Goal: Information Seeking & Learning: Find specific fact

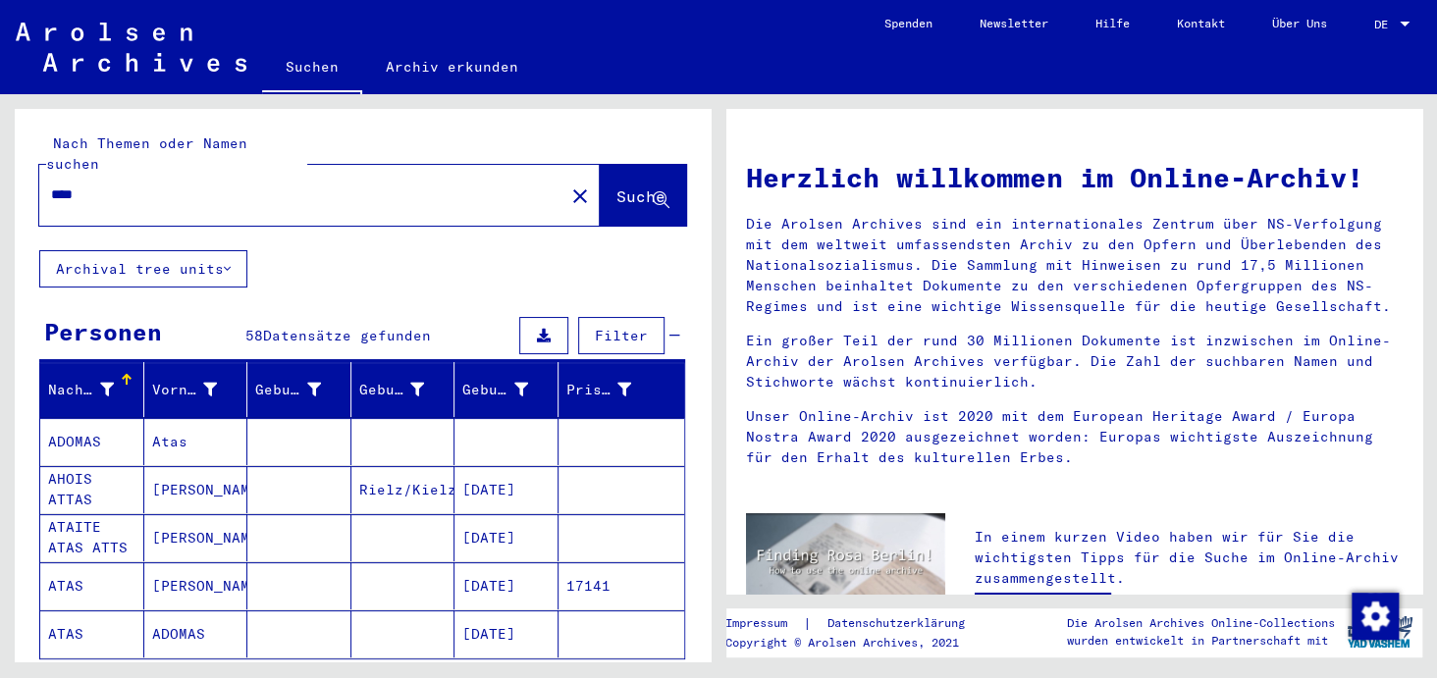
click at [1381, 27] on span "DE" at bounding box center [1385, 25] width 22 height 14
click at [1352, 41] on span "English" at bounding box center [1355, 34] width 48 height 15
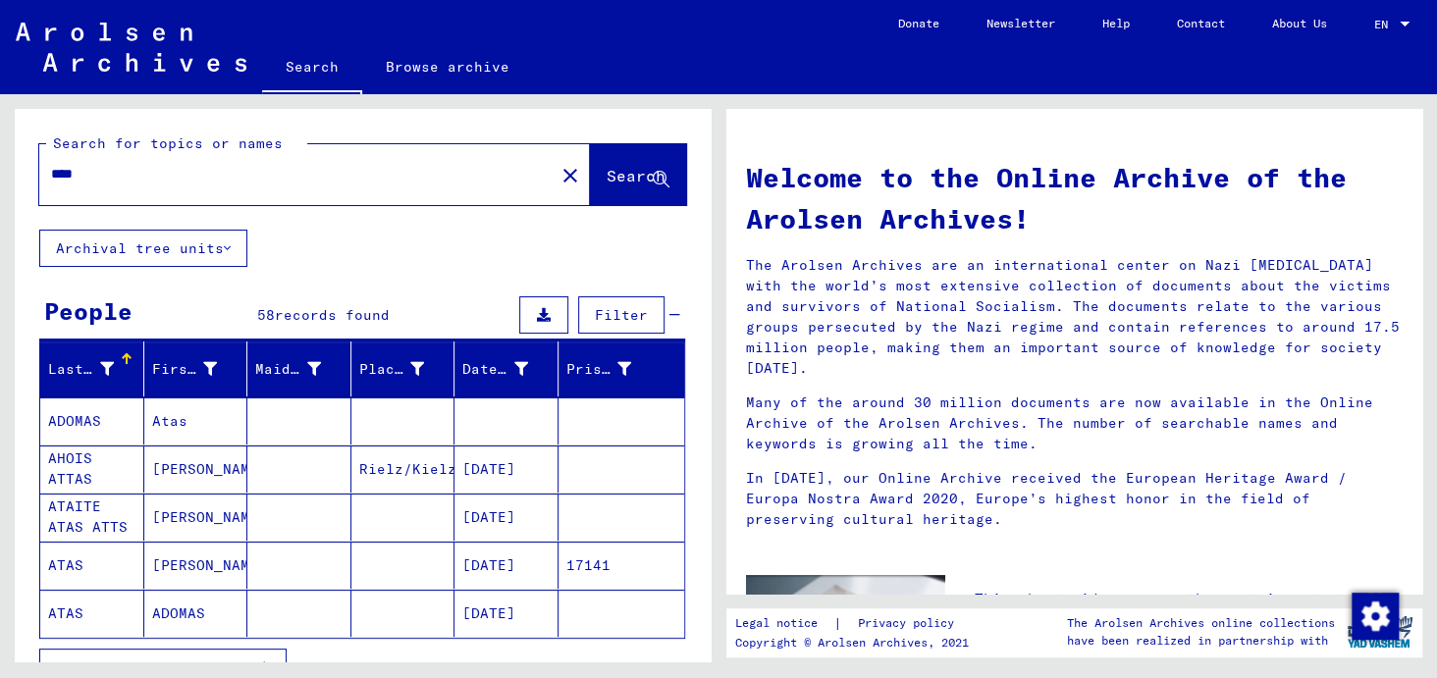
scroll to position [97, 0]
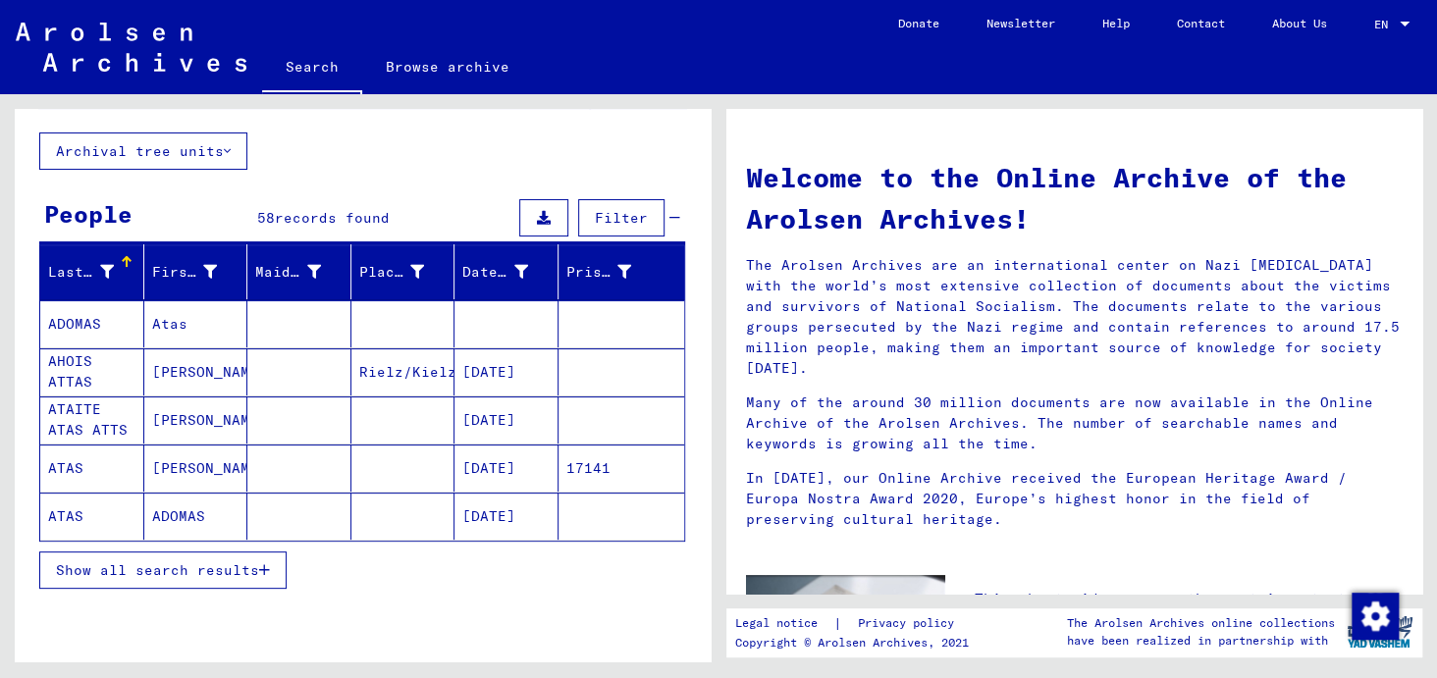
click at [182, 568] on span "Show all search results" at bounding box center [157, 571] width 203 height 18
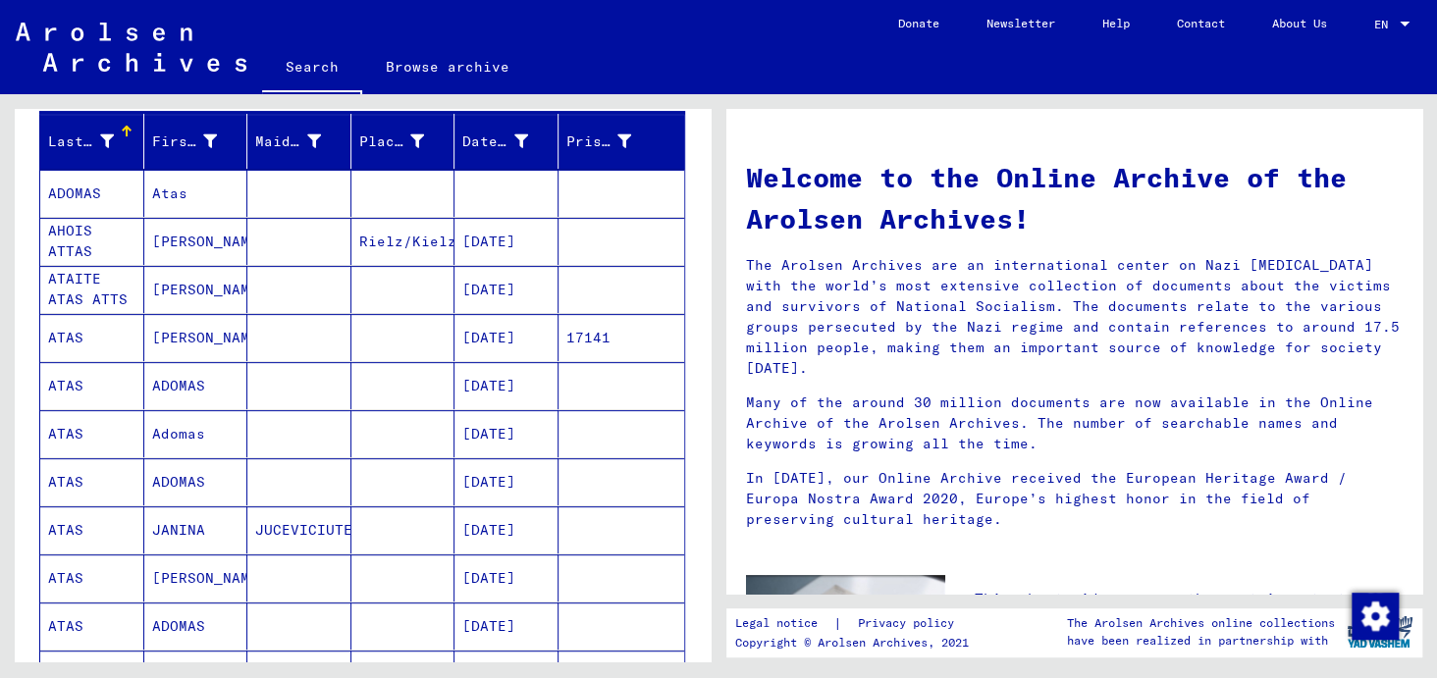
scroll to position [196, 0]
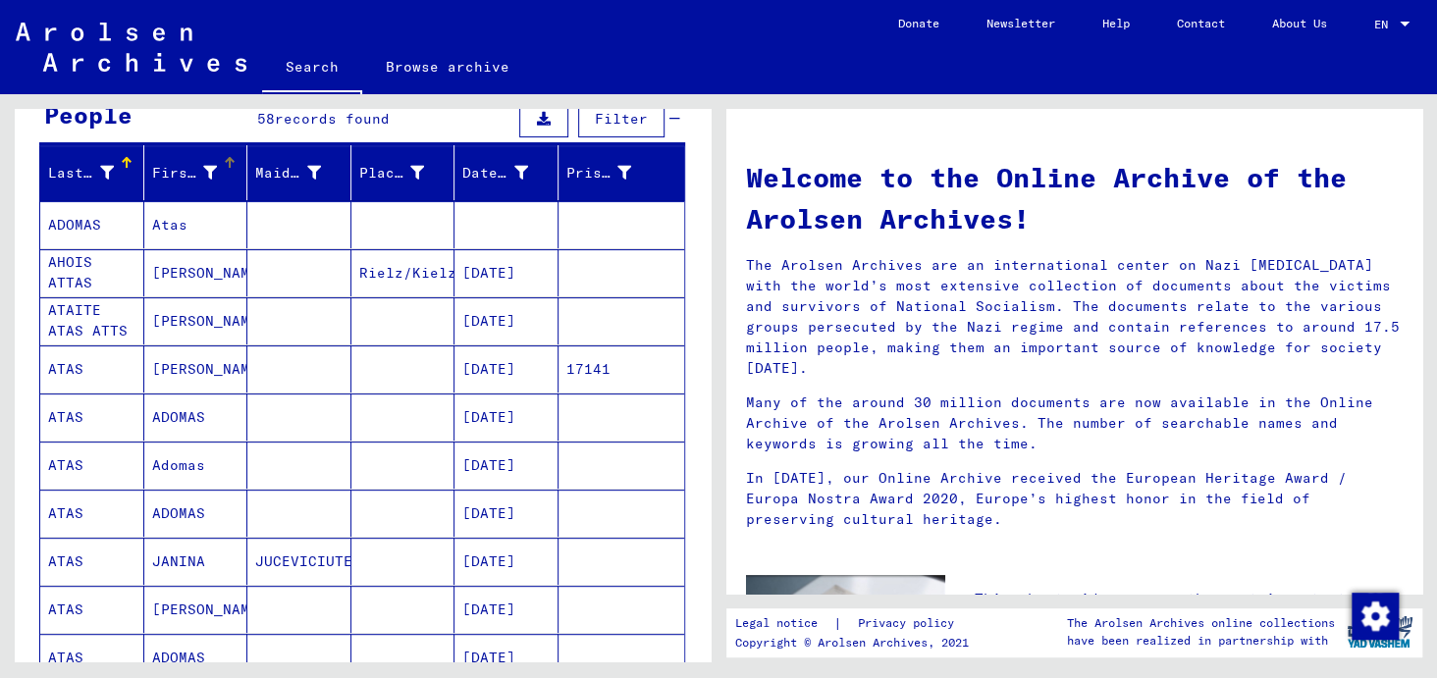
click at [206, 170] on icon at bounding box center [210, 173] width 14 height 14
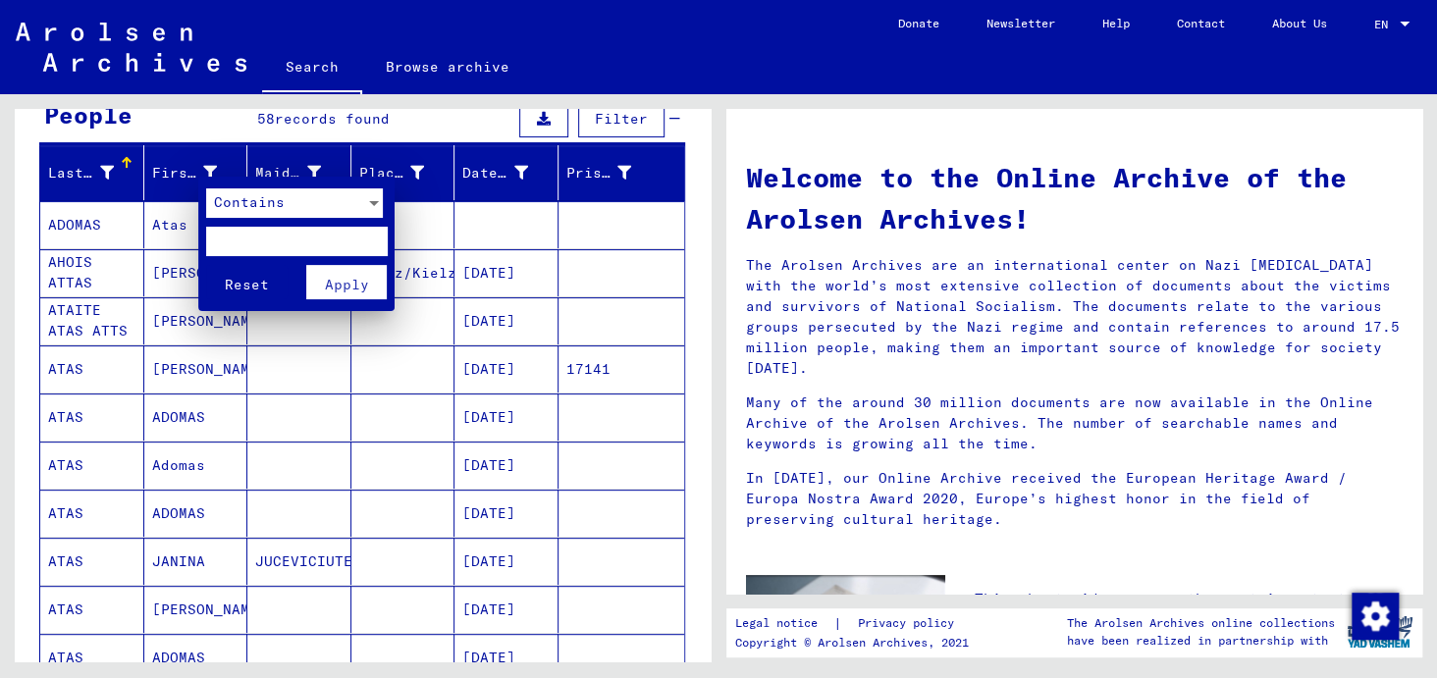
click at [215, 209] on span "Contains" at bounding box center [249, 202] width 71 height 18
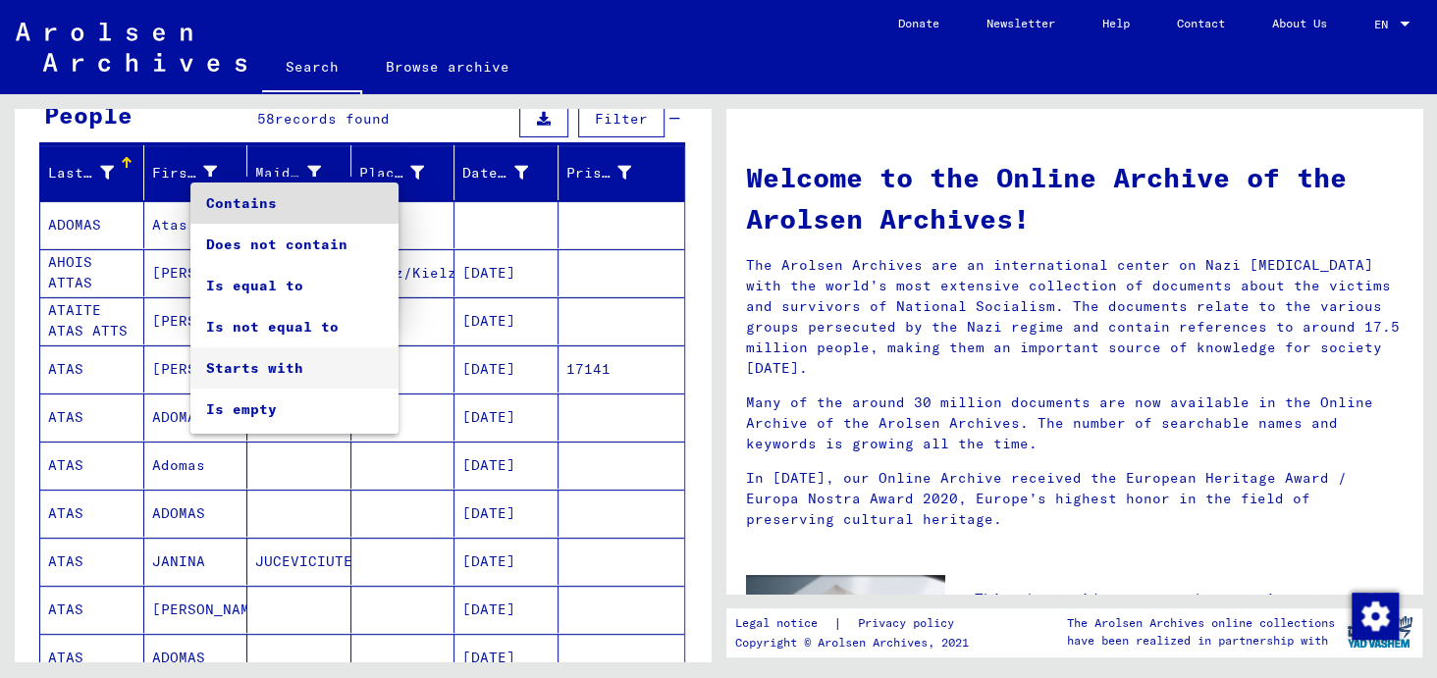
click at [219, 373] on span "Starts with" at bounding box center [294, 368] width 177 height 41
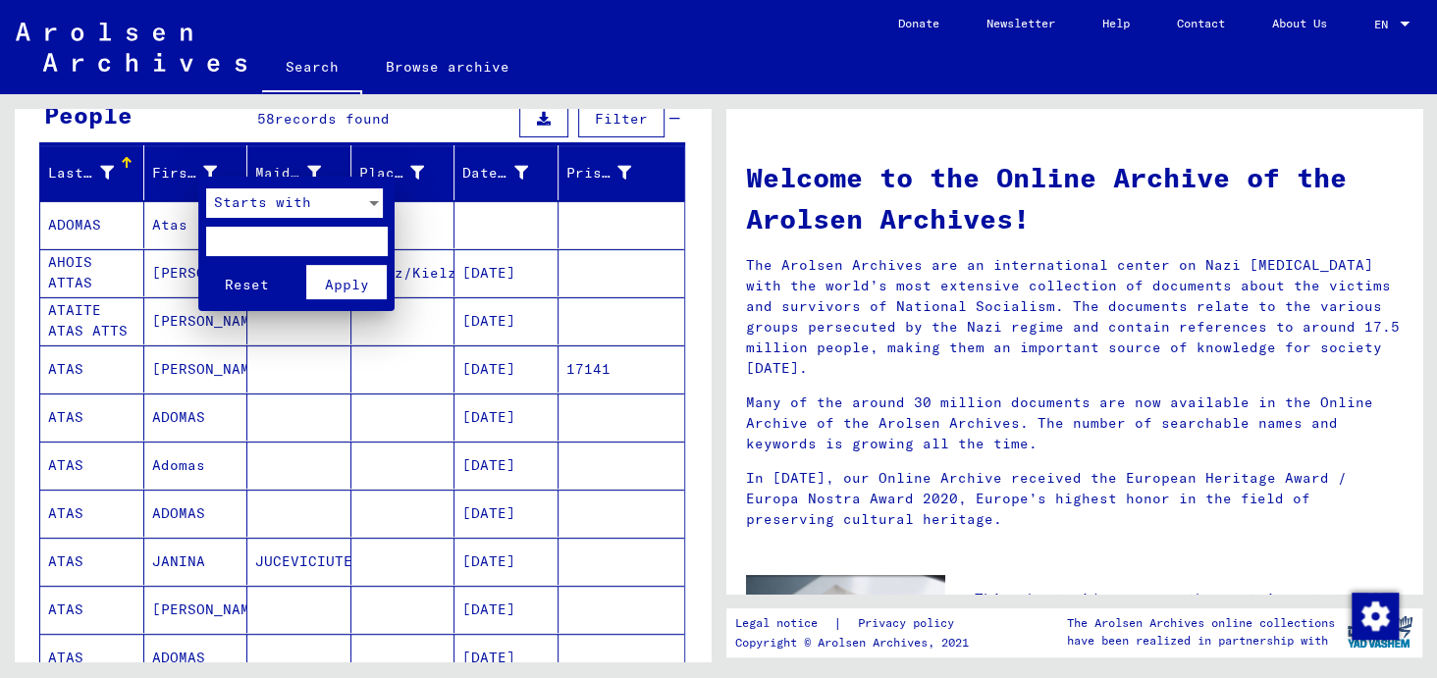
click at [239, 247] on input "text" at bounding box center [297, 241] width 182 height 29
type input "*"
click at [346, 281] on span "Apply" at bounding box center [347, 285] width 44 height 18
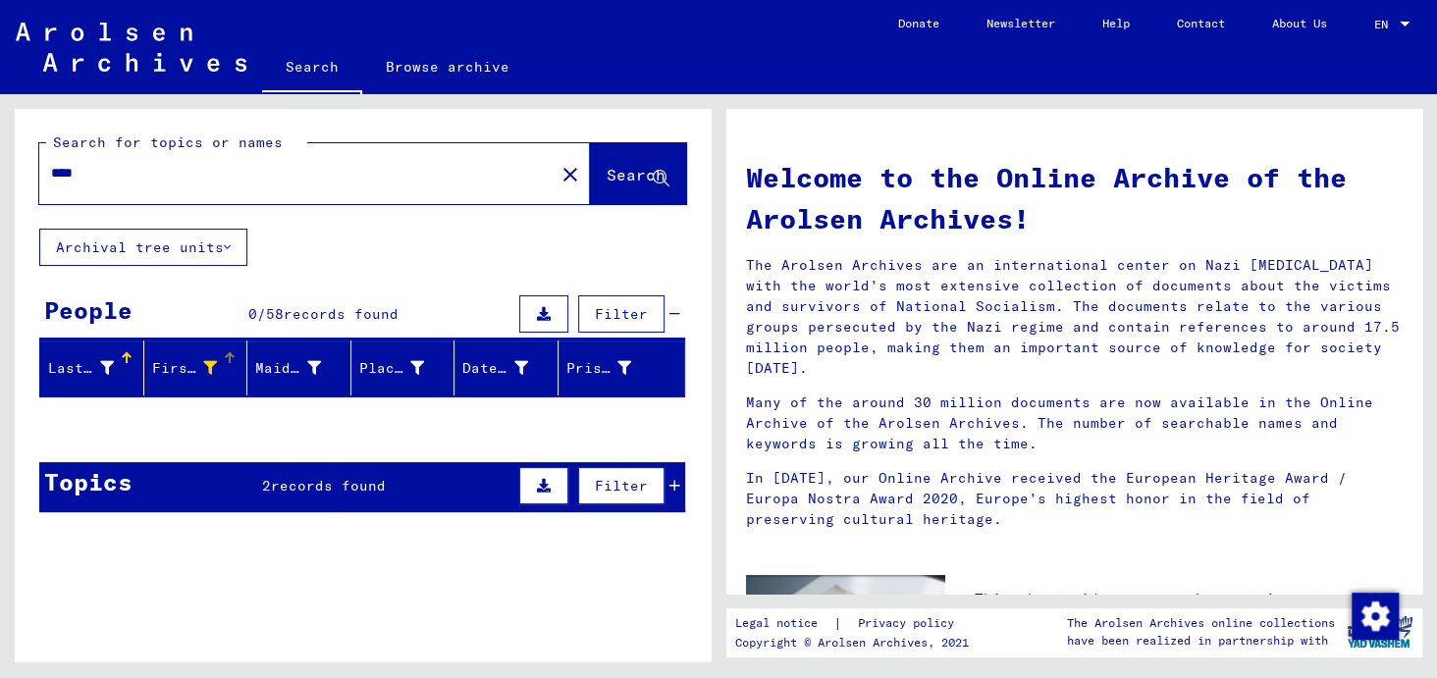
scroll to position [0, 0]
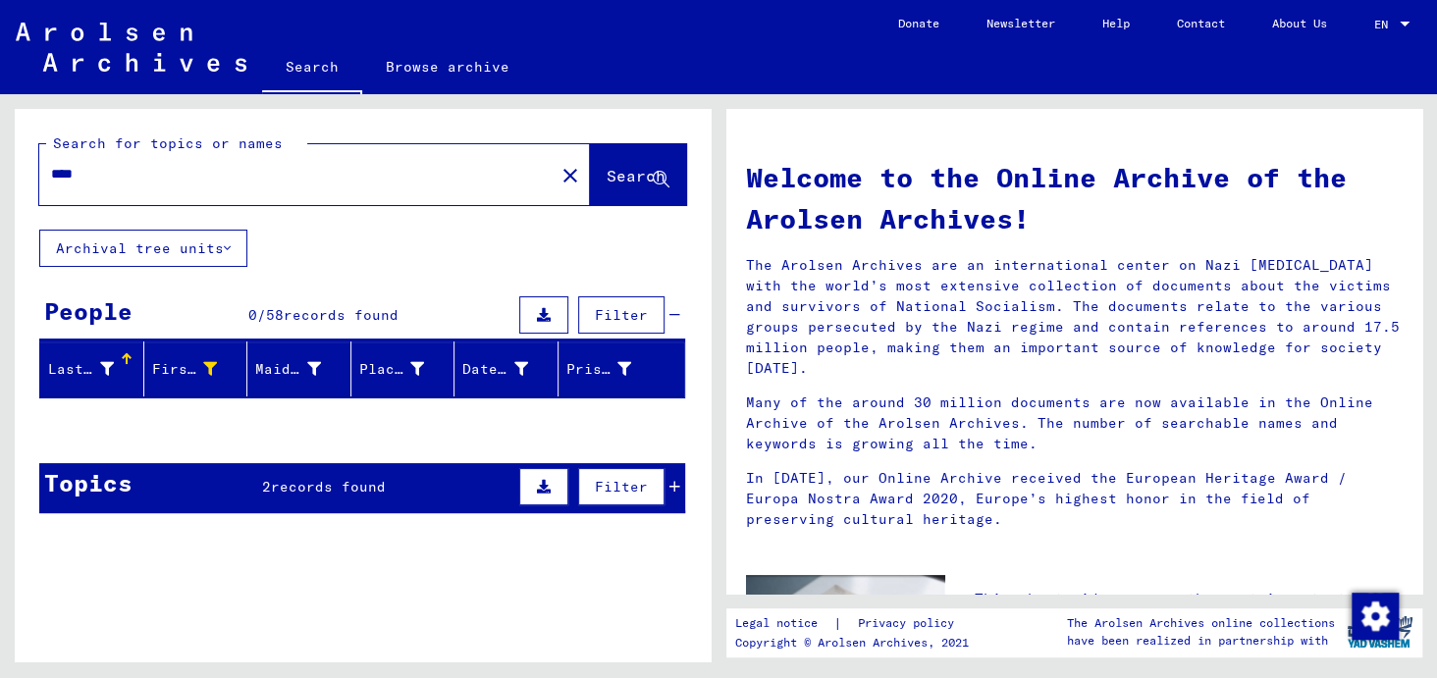
click at [67, 159] on div "****" at bounding box center [285, 174] width 492 height 44
click at [66, 174] on input "****" at bounding box center [291, 174] width 480 height 21
type input "*****"
click at [613, 155] on button "Search" at bounding box center [638, 174] width 96 height 61
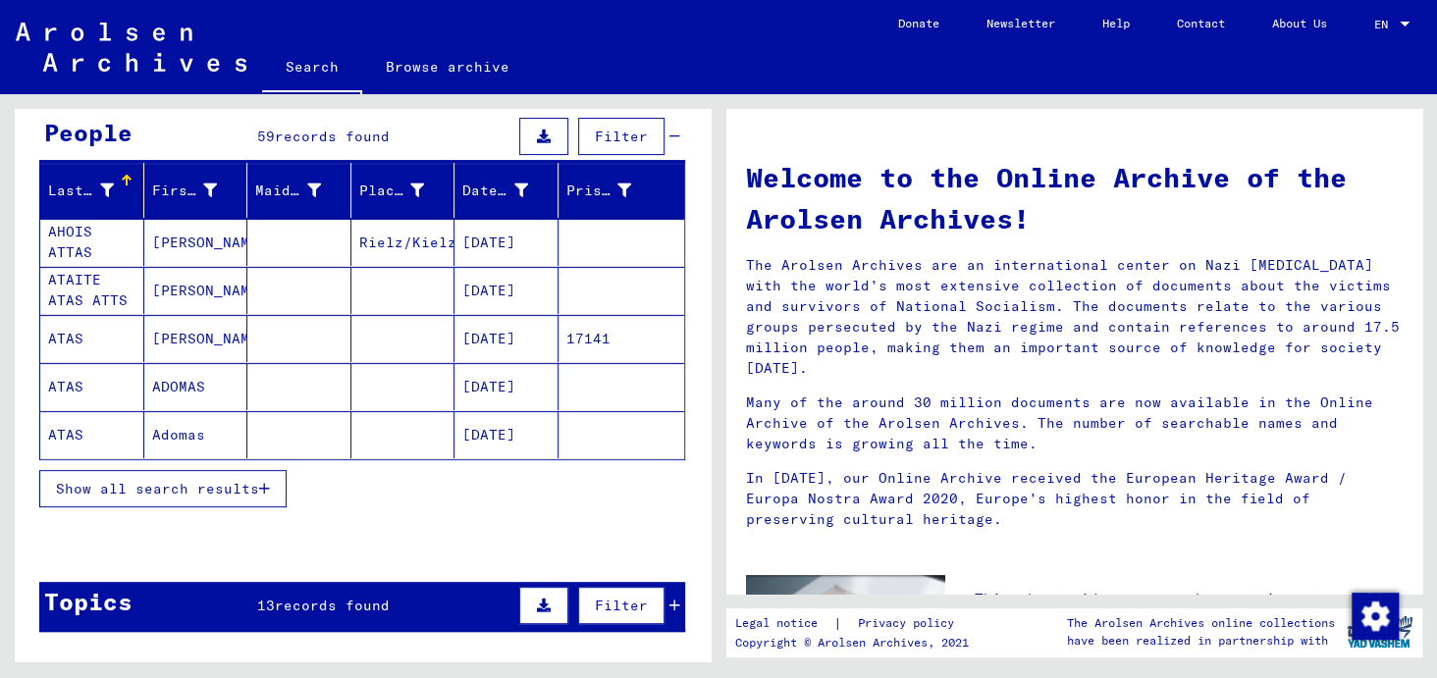
scroll to position [196, 0]
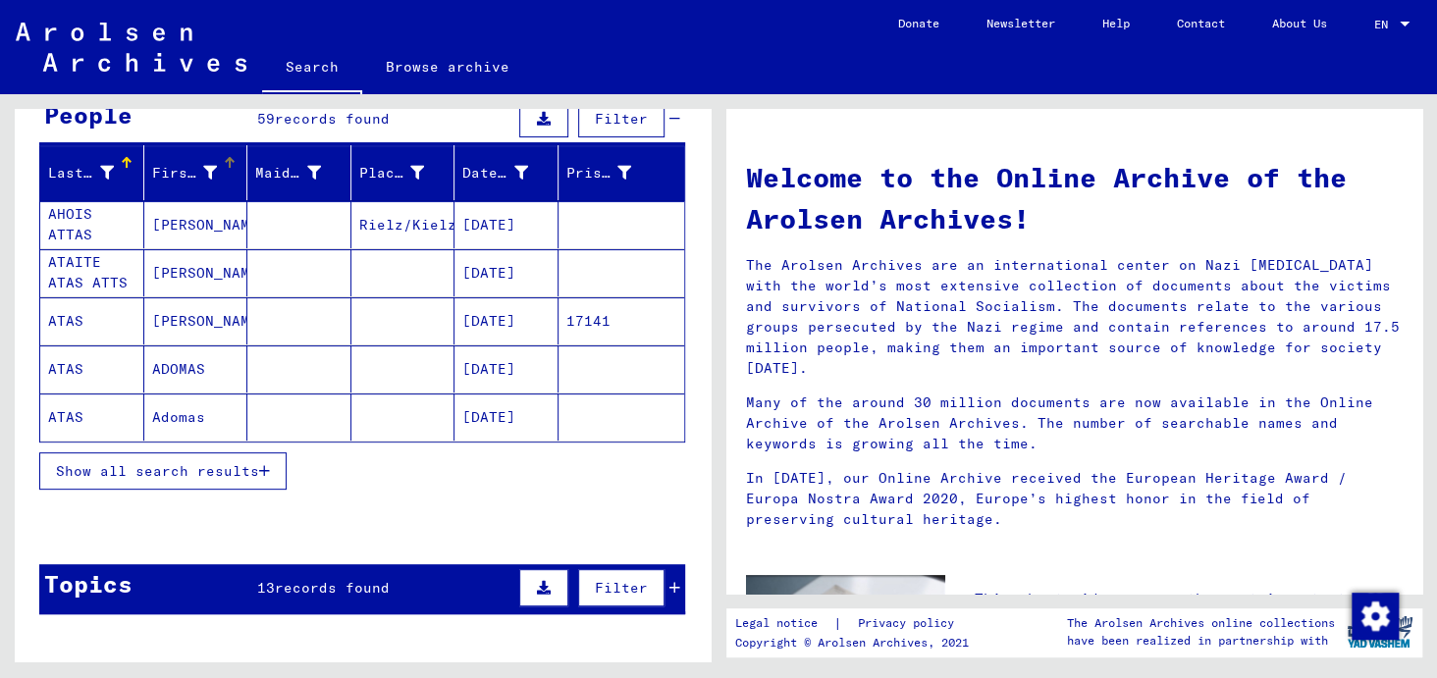
click at [197, 170] on div "First Name" at bounding box center [185, 173] width 66 height 21
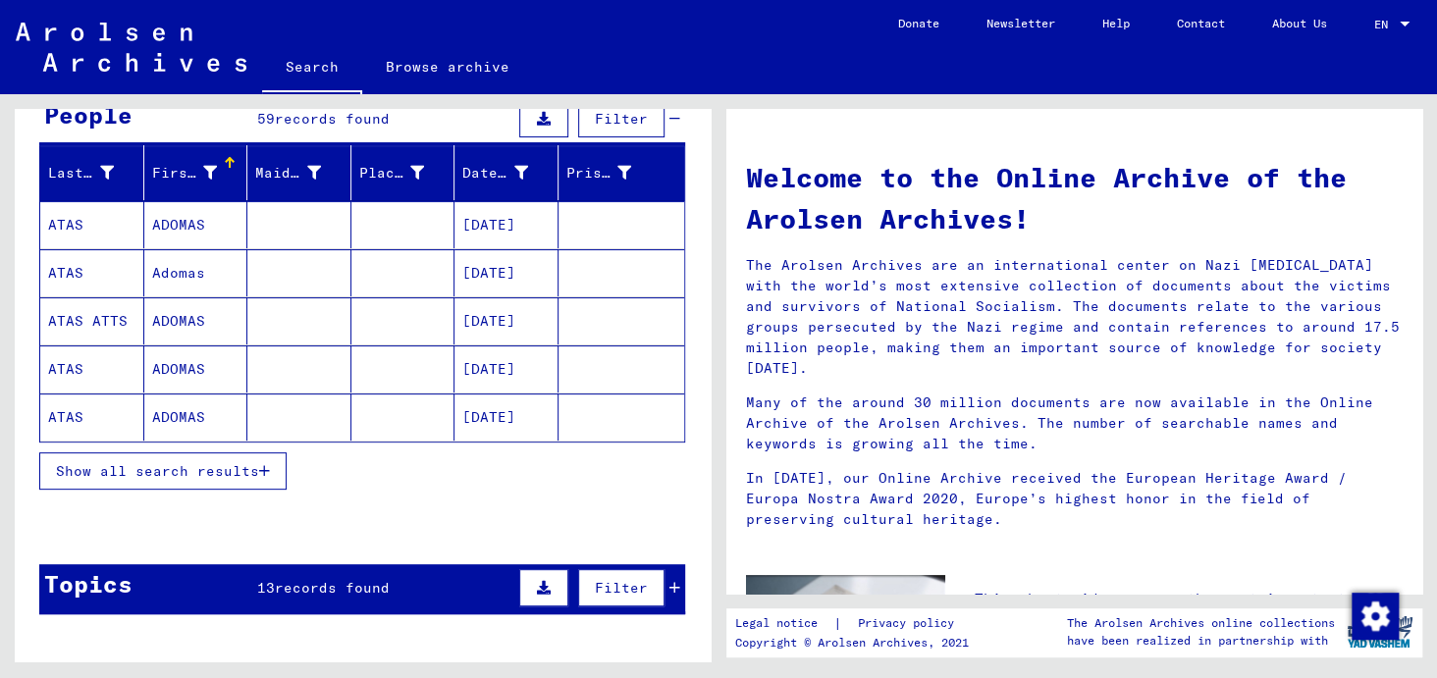
click at [160, 475] on span "Show all search results" at bounding box center [157, 471] width 203 height 18
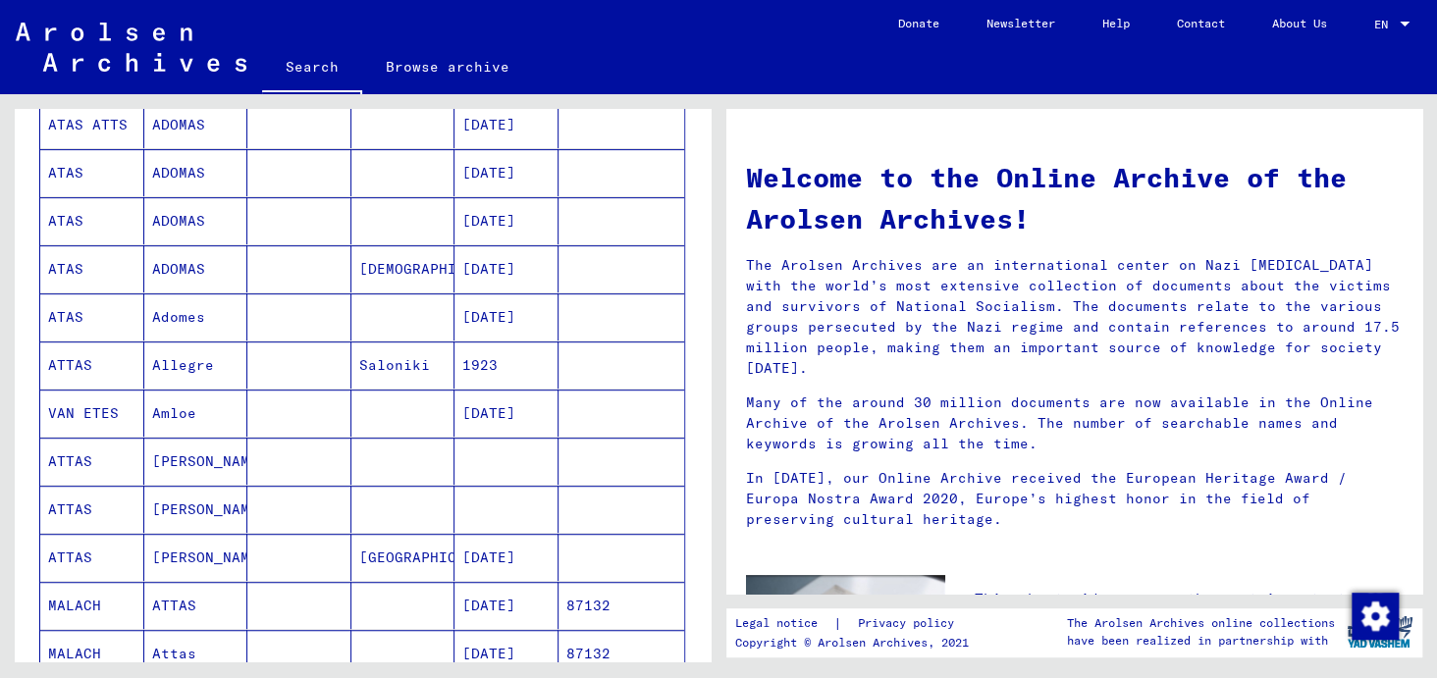
scroll to position [0, 0]
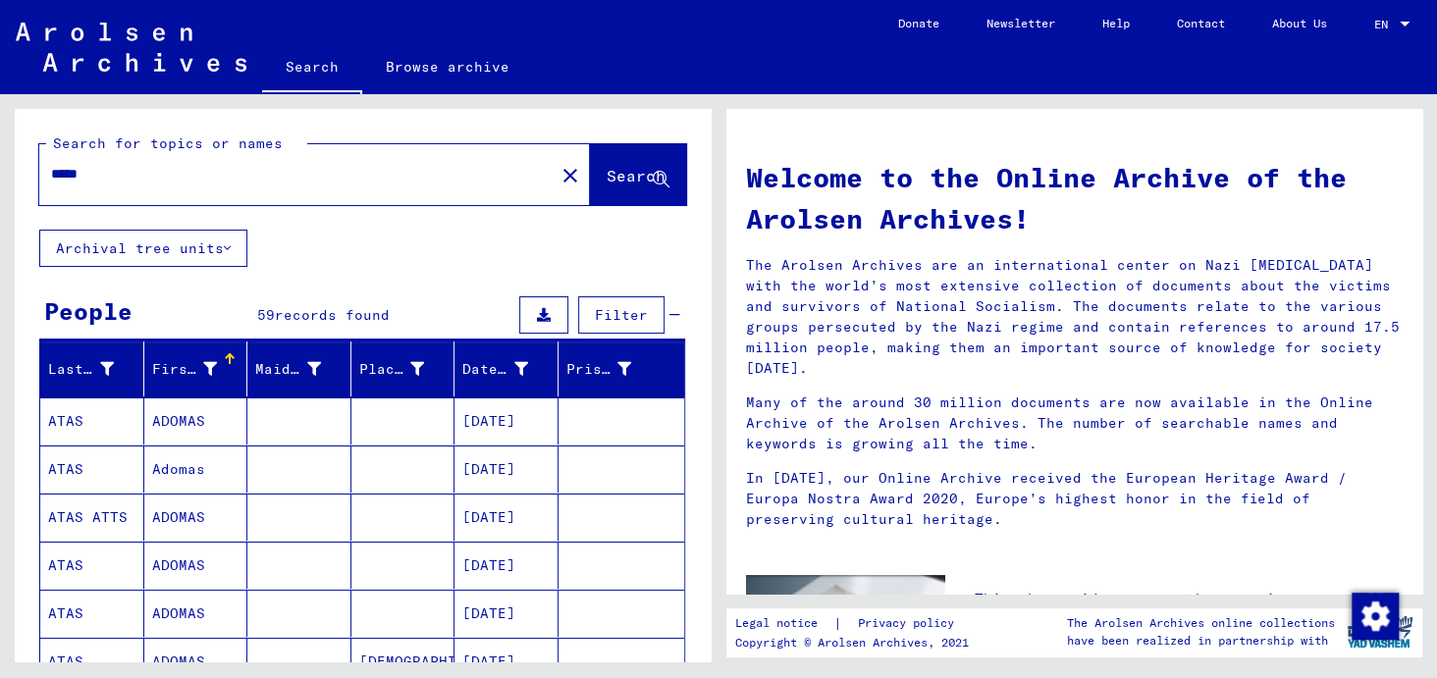
click at [207, 367] on icon at bounding box center [210, 369] width 14 height 14
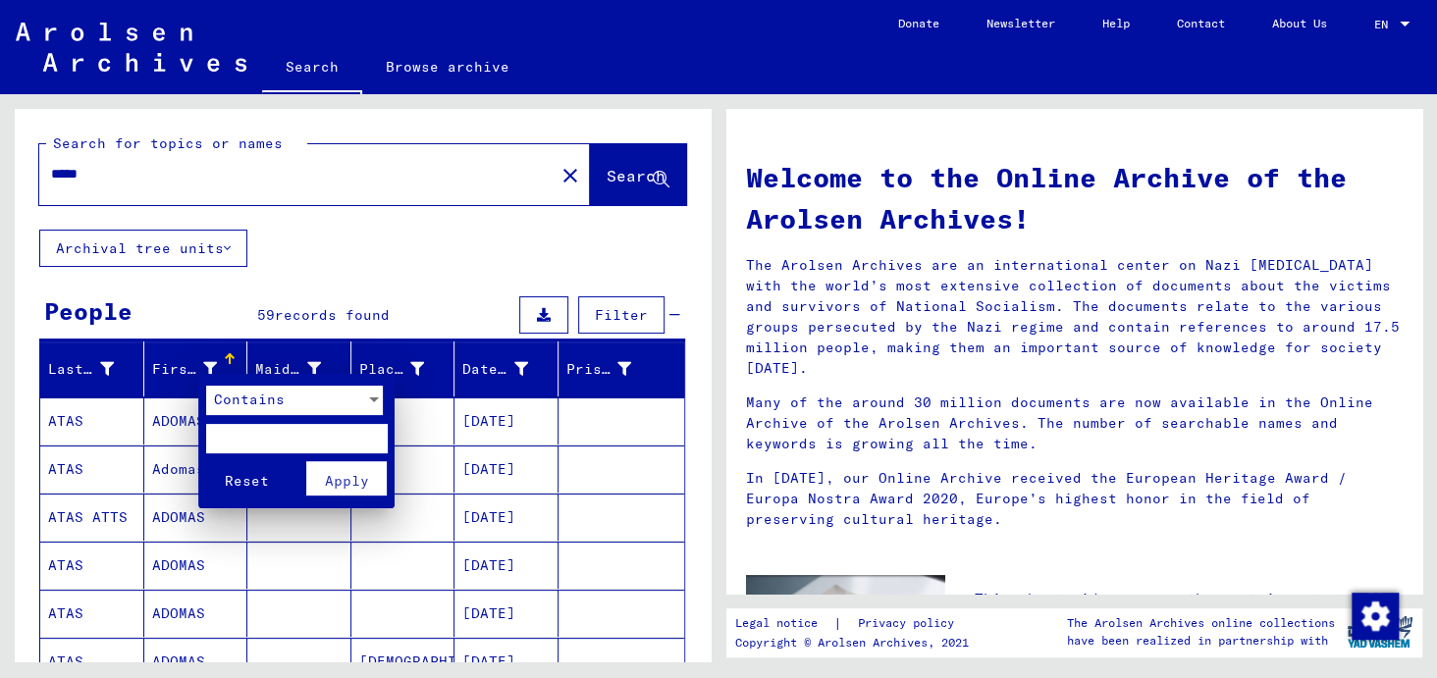
click at [220, 395] on span "Contains" at bounding box center [249, 400] width 71 height 18
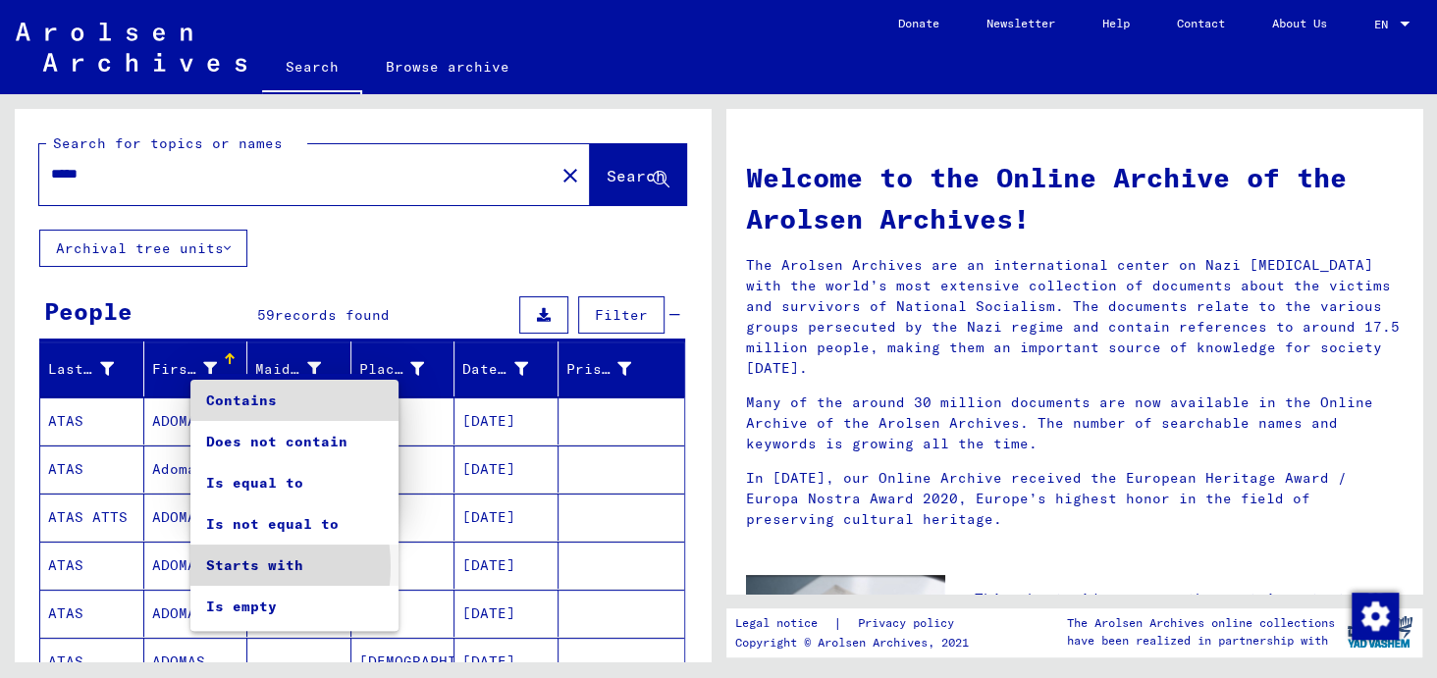
click at [219, 566] on span "Starts with" at bounding box center [294, 565] width 177 height 41
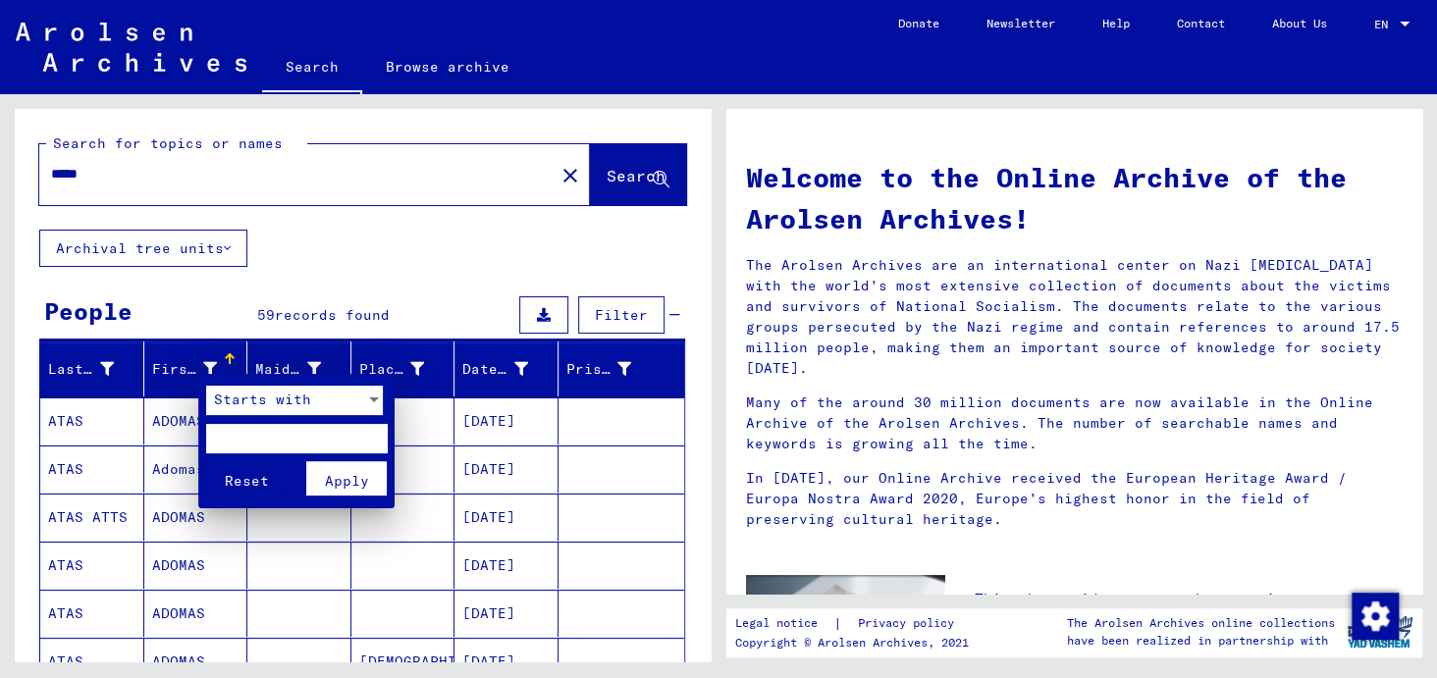
click at [225, 429] on input "text" at bounding box center [297, 438] width 182 height 29
type input "*"
click at [338, 477] on span "Apply" at bounding box center [347, 481] width 44 height 18
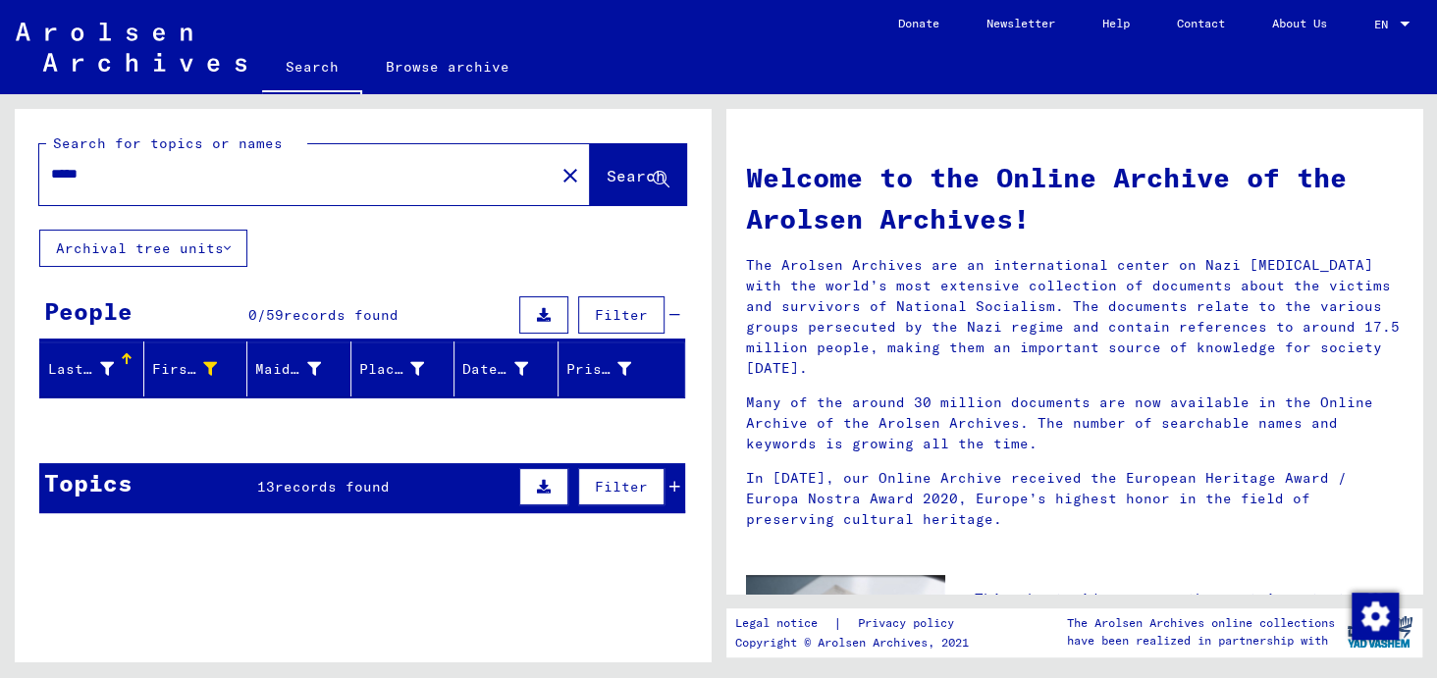
click at [75, 171] on input "*****" at bounding box center [291, 174] width 480 height 21
type input "****"
click at [609, 161] on button "Search" at bounding box center [638, 174] width 96 height 61
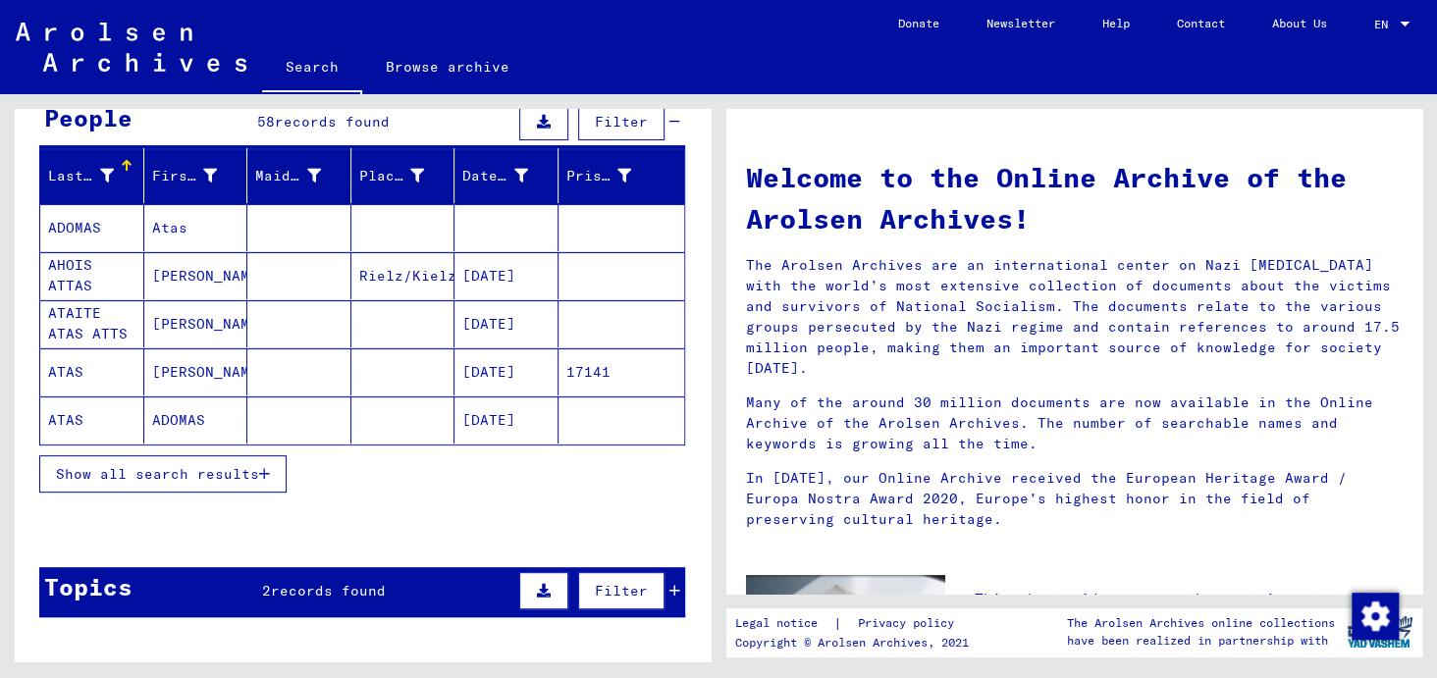
scroll to position [196, 0]
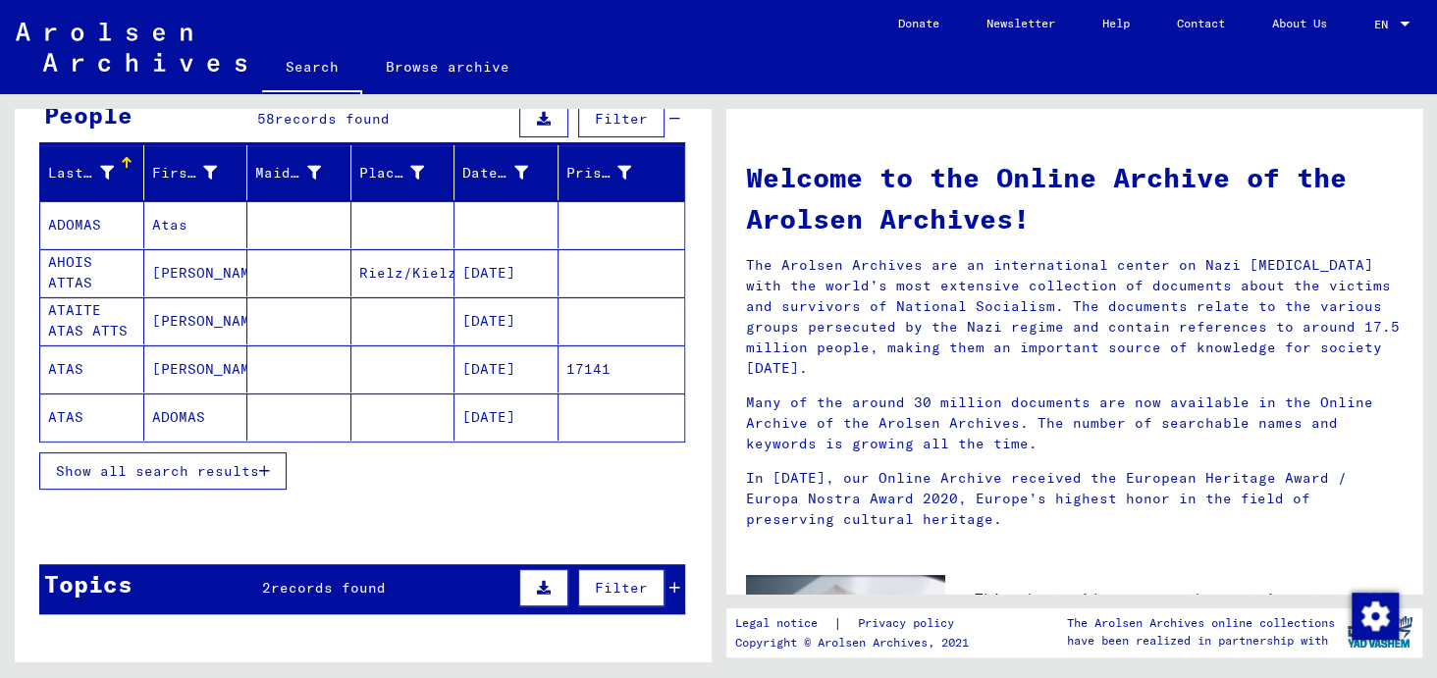
click at [113, 377] on mat-cell "ATAS" at bounding box center [92, 369] width 104 height 47
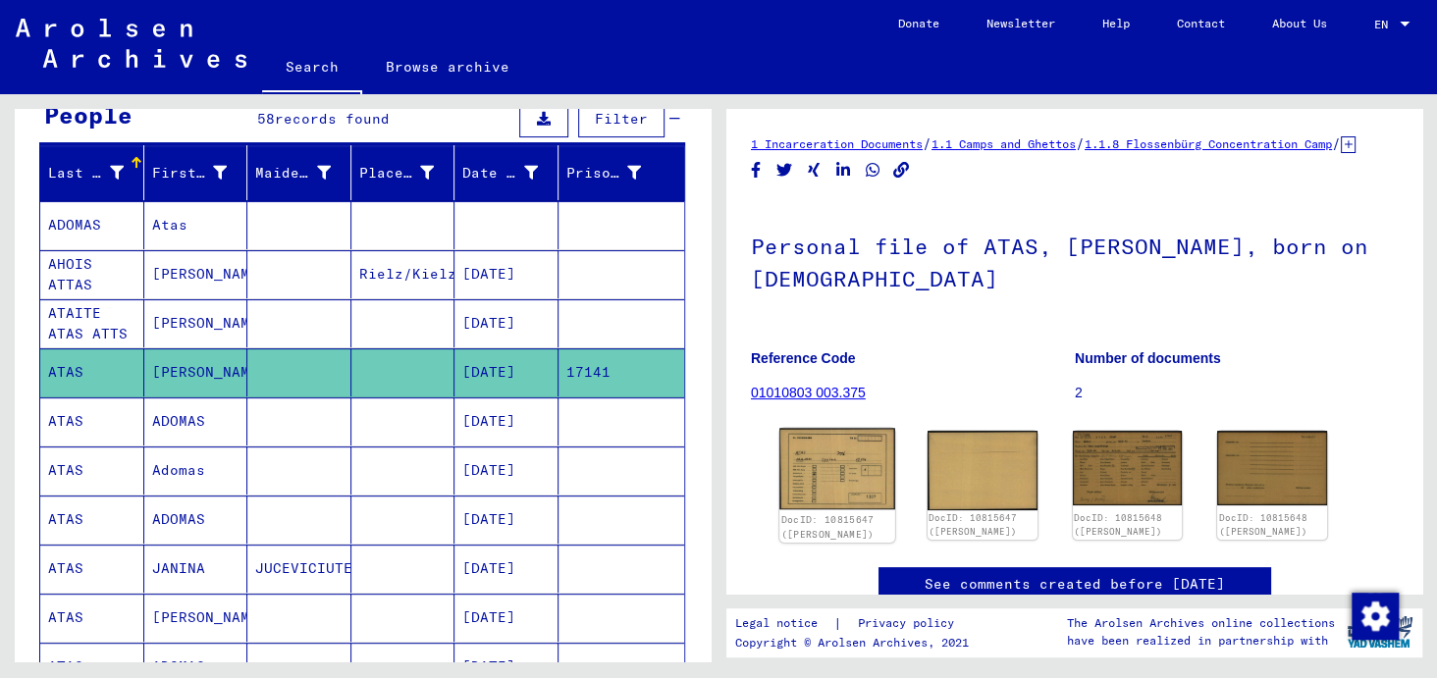
click at [867, 496] on img at bounding box center [837, 468] width 115 height 81
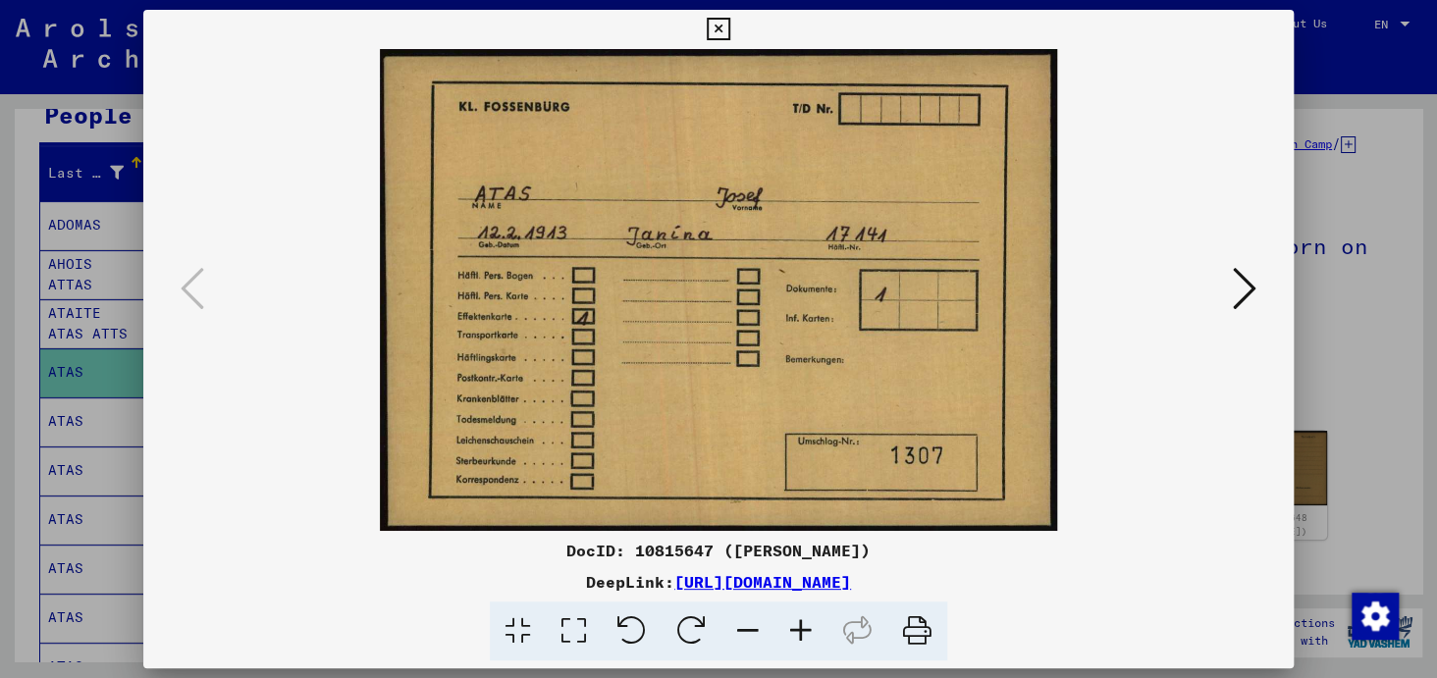
click at [1249, 302] on icon at bounding box center [1245, 288] width 24 height 47
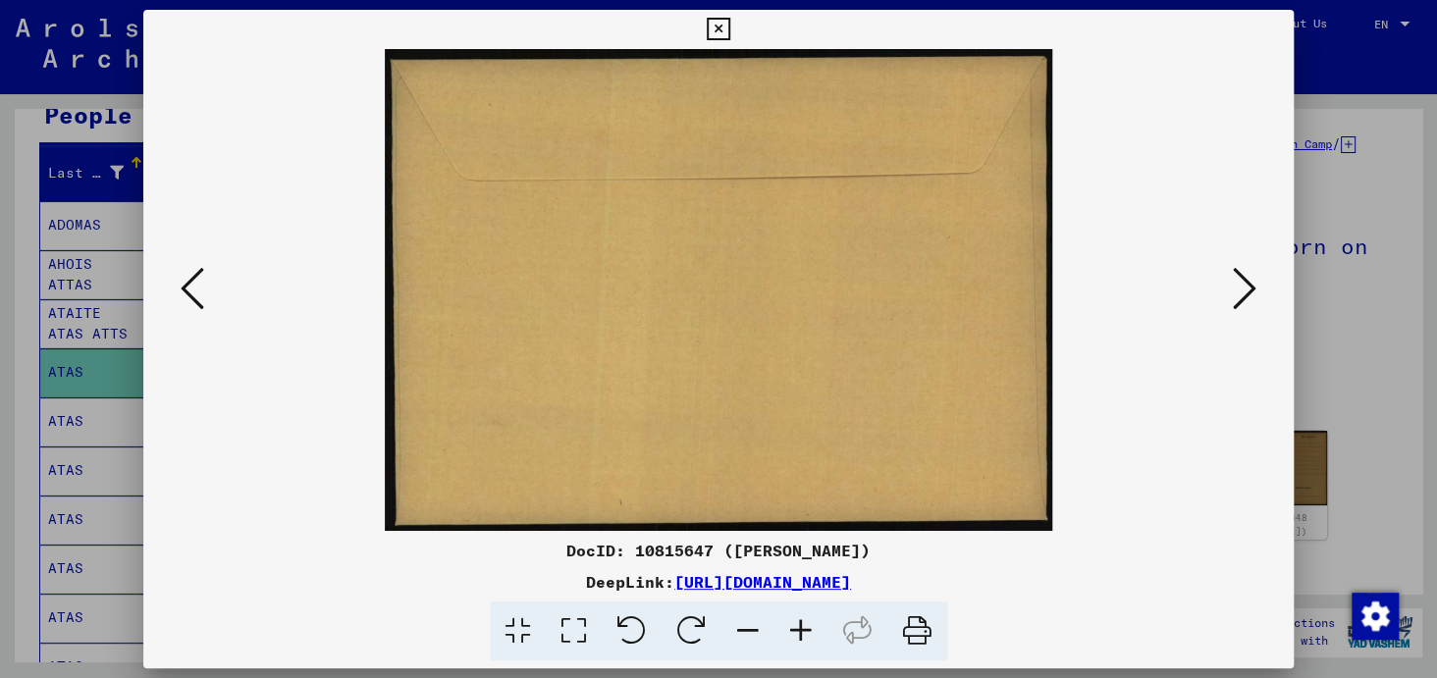
click at [708, 35] on button at bounding box center [718, 29] width 34 height 39
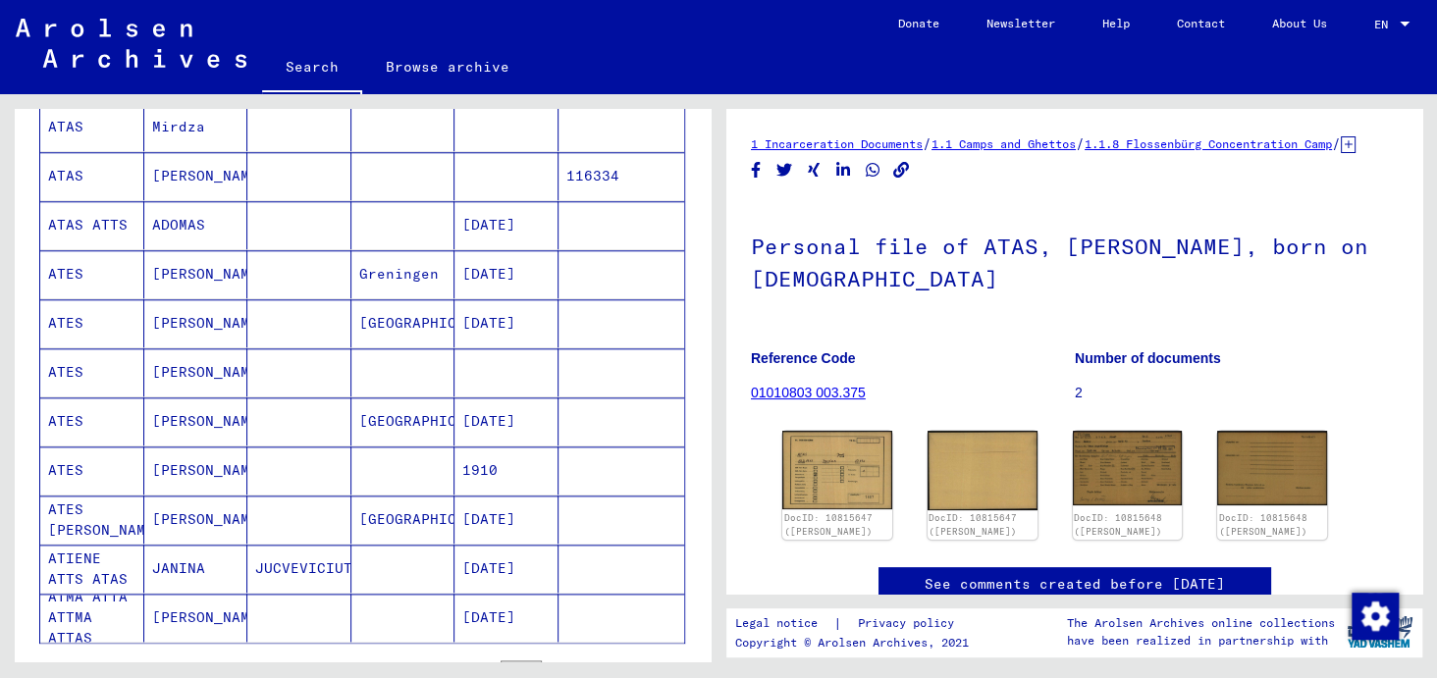
scroll to position [883, 0]
